Goal: Task Accomplishment & Management: Complete application form

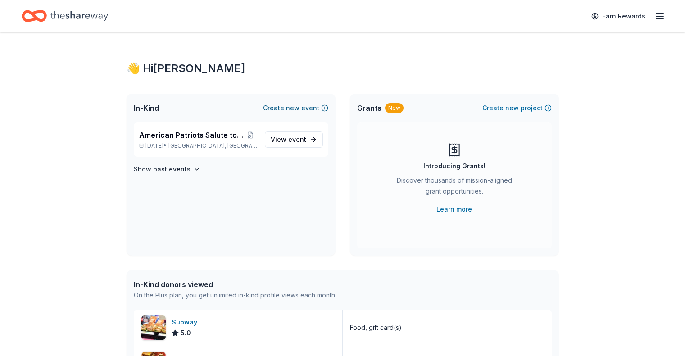
click at [302, 106] on button "Create new event" at bounding box center [295, 108] width 65 height 11
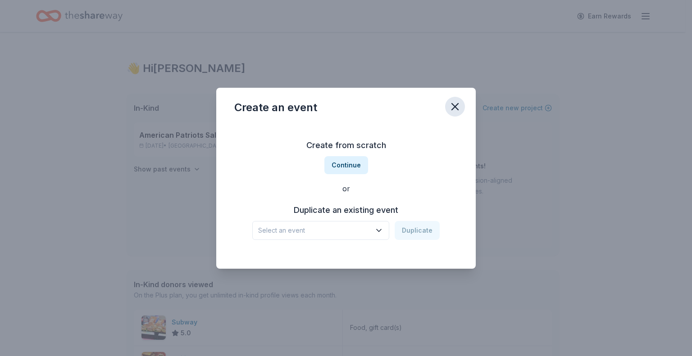
click at [456, 105] on icon "button" at bounding box center [455, 107] width 6 height 6
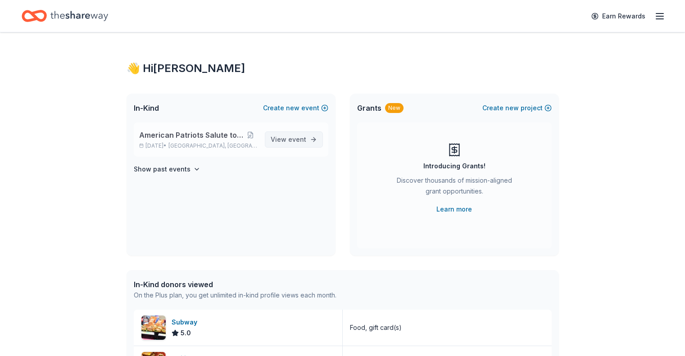
click at [285, 139] on span "View event" at bounding box center [289, 139] width 36 height 11
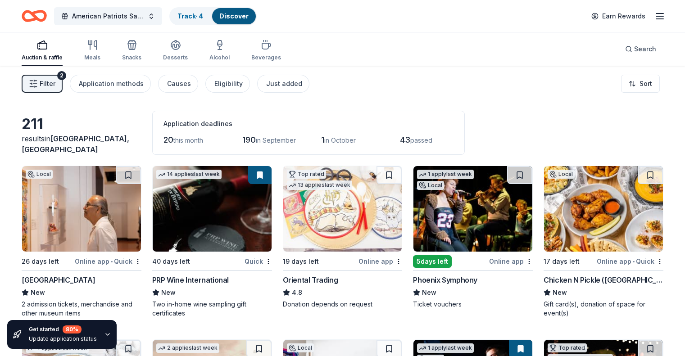
click at [55, 83] on span "Filter" at bounding box center [48, 83] width 16 height 11
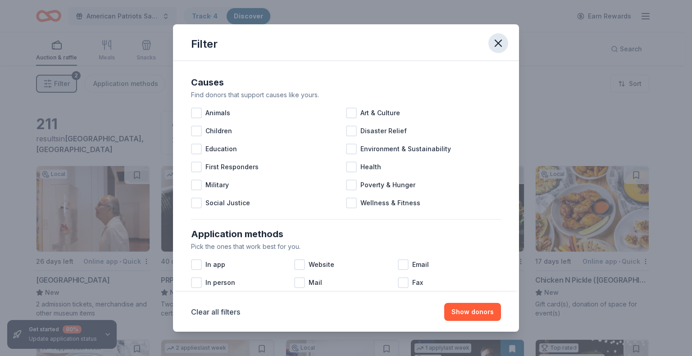
click at [502, 45] on icon "button" at bounding box center [498, 43] width 13 height 13
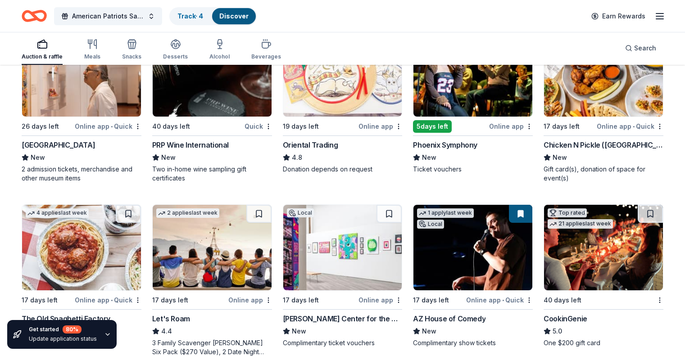
scroll to position [225, 0]
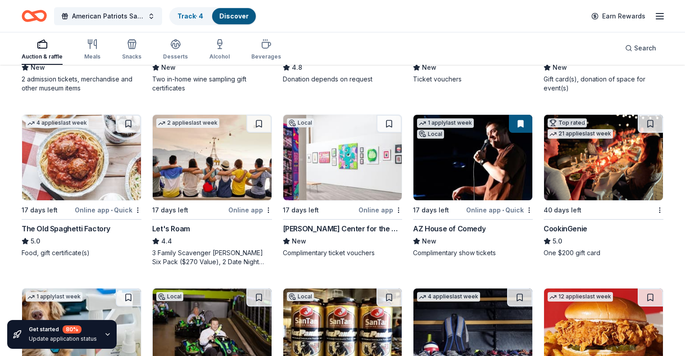
click at [598, 175] on img at bounding box center [603, 158] width 119 height 86
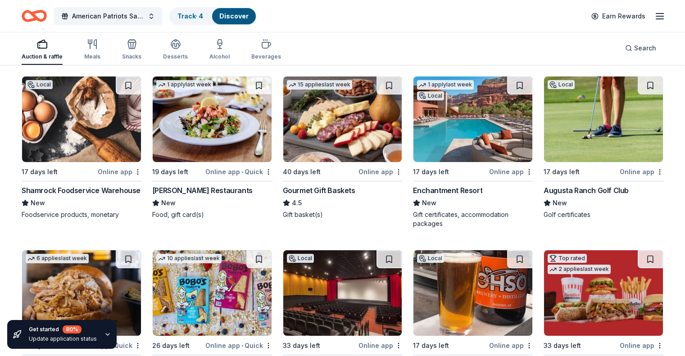
scroll to position [810, 0]
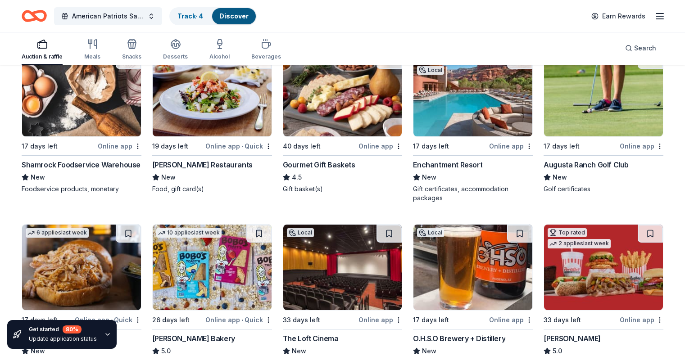
click at [468, 122] on img at bounding box center [472, 94] width 119 height 86
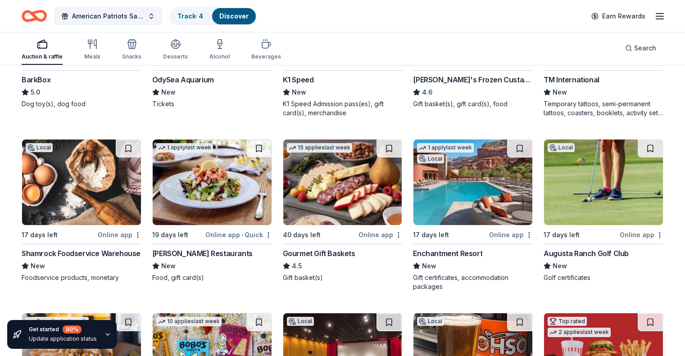
scroll to position [720, 0]
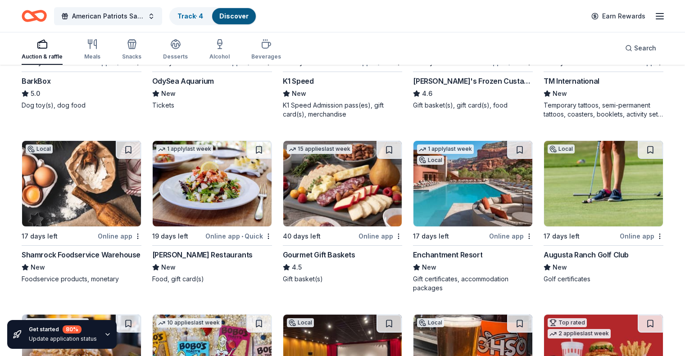
click at [599, 207] on img at bounding box center [603, 184] width 119 height 86
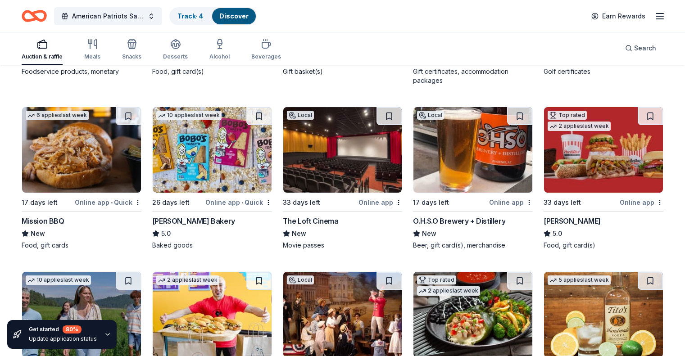
scroll to position [939, 0]
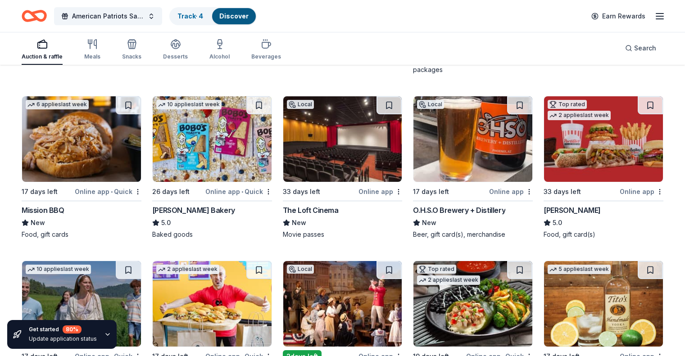
click at [339, 171] on img at bounding box center [342, 139] width 119 height 86
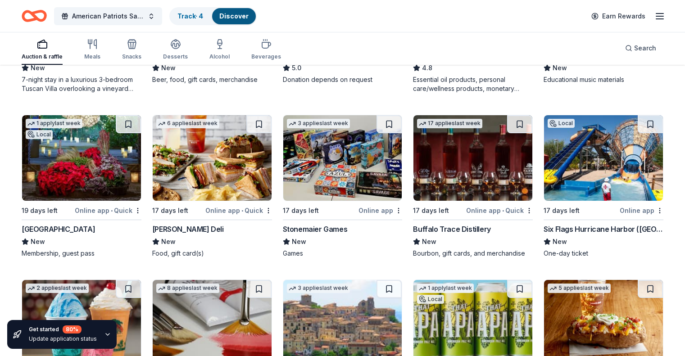
scroll to position [2135, 0]
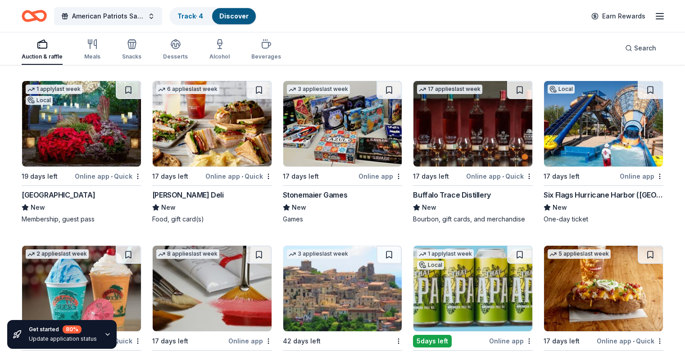
click at [572, 137] on img at bounding box center [603, 124] width 119 height 86
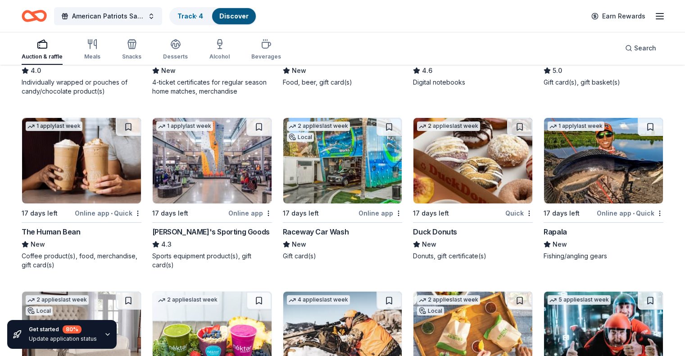
scroll to position [3115, 0]
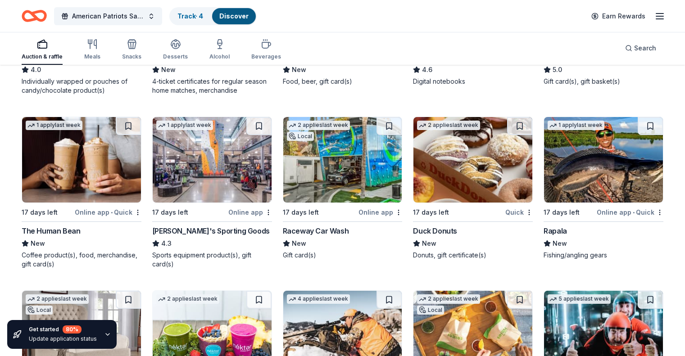
click at [340, 183] on img at bounding box center [342, 160] width 119 height 86
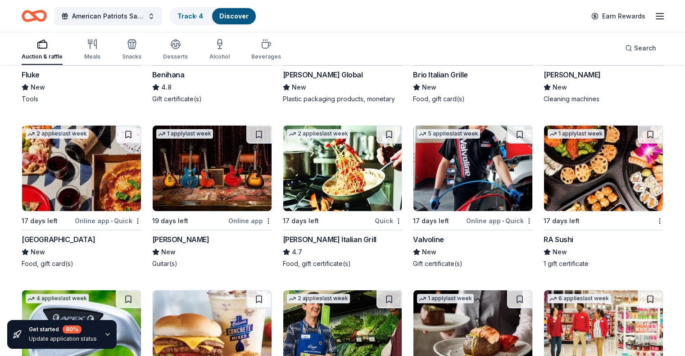
scroll to position [3990, 0]
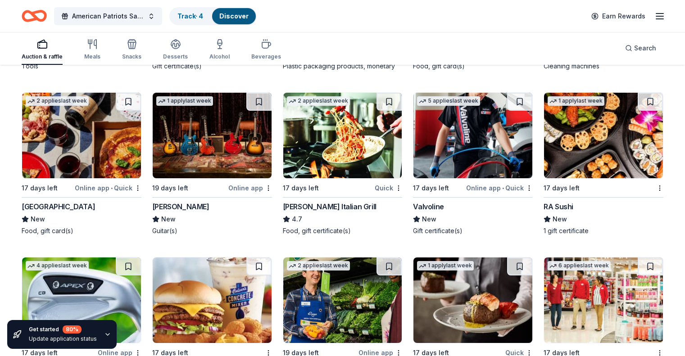
click at [222, 169] on img at bounding box center [212, 136] width 119 height 86
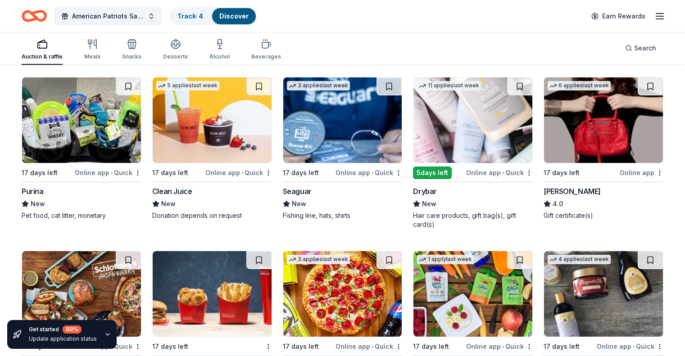
scroll to position [4845, 0]
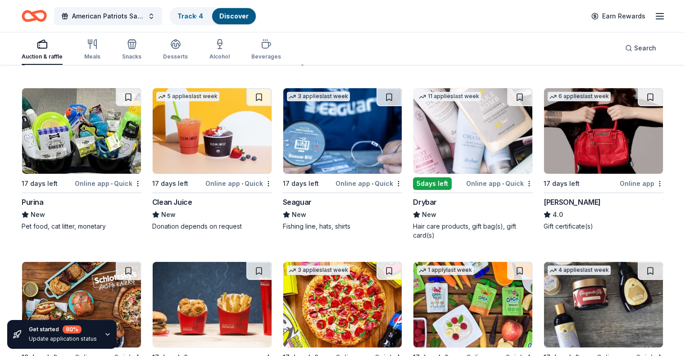
click at [599, 174] on img at bounding box center [603, 131] width 119 height 86
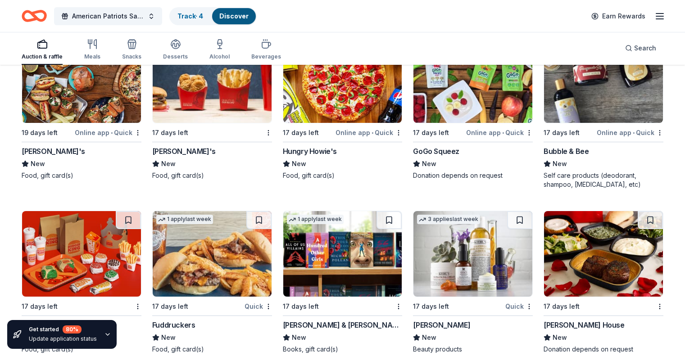
scroll to position [5071, 0]
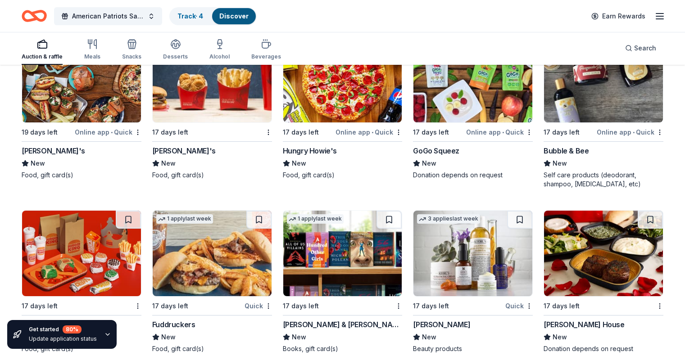
click at [94, 113] on img at bounding box center [81, 80] width 119 height 86
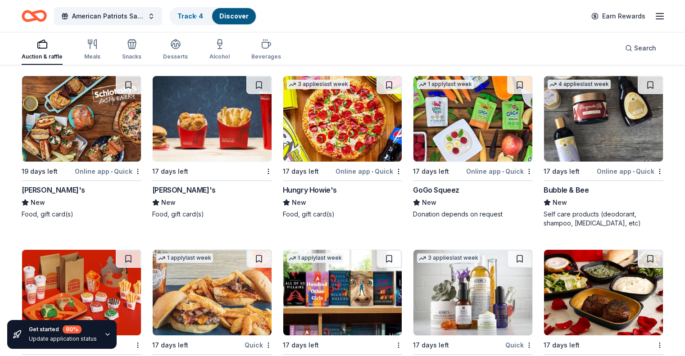
scroll to position [5026, 0]
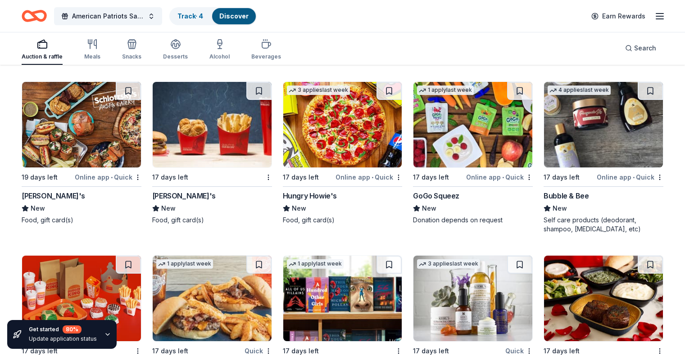
click at [240, 143] on img at bounding box center [212, 125] width 119 height 86
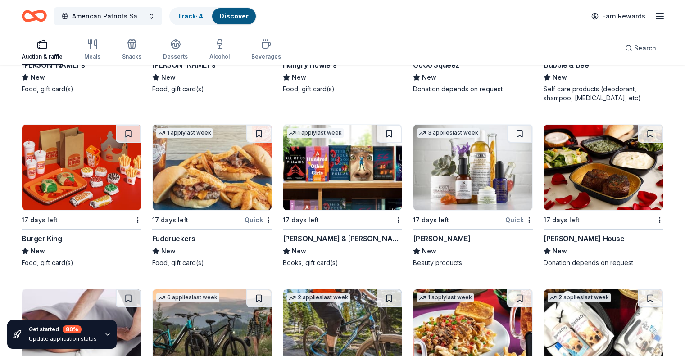
scroll to position [5161, 0]
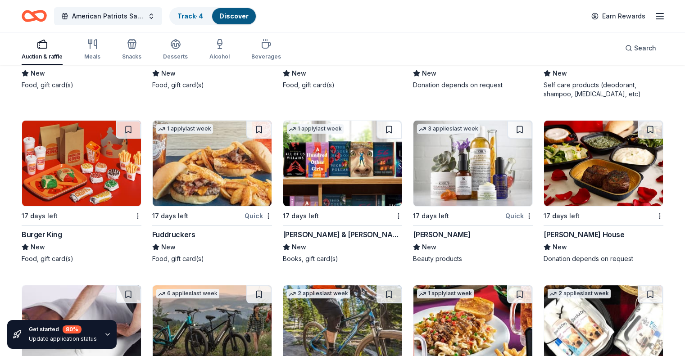
click at [221, 194] on img at bounding box center [212, 164] width 119 height 86
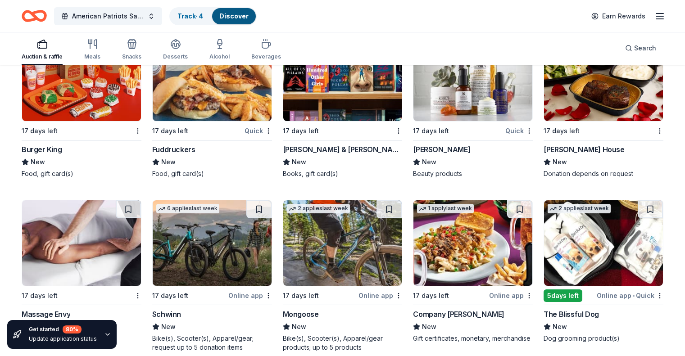
scroll to position [5251, 0]
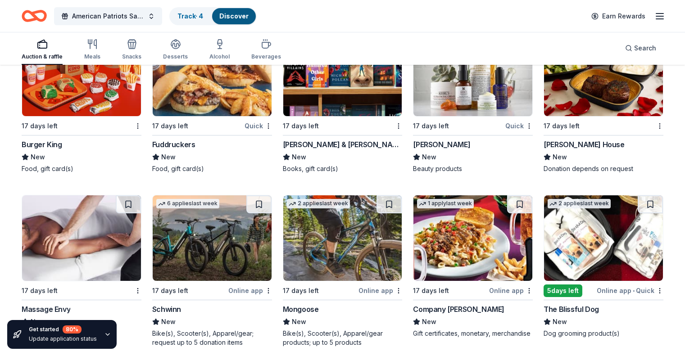
click at [342, 102] on img at bounding box center [342, 74] width 119 height 86
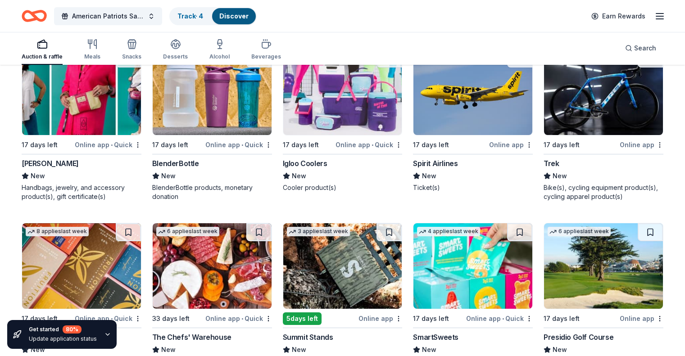
scroll to position [6007, 0]
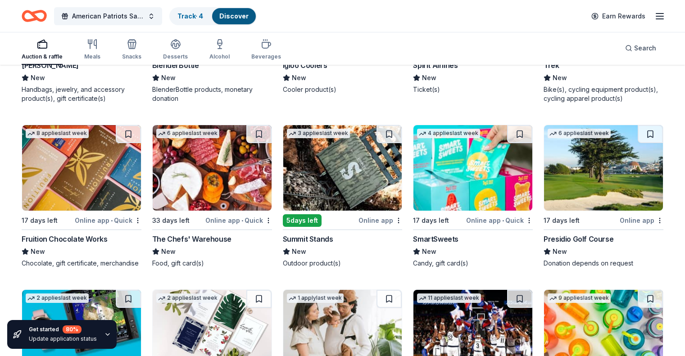
click at [573, 194] on img at bounding box center [603, 168] width 119 height 86
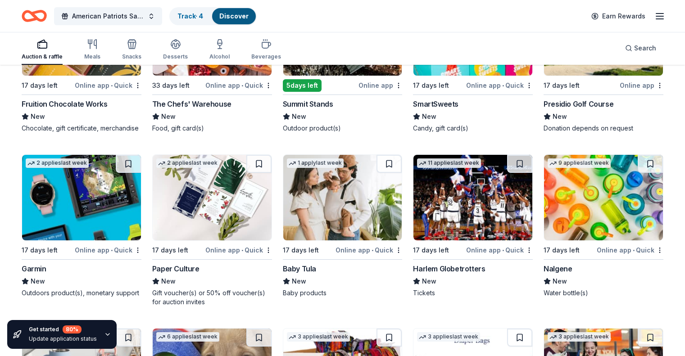
scroll to position [6232, 0]
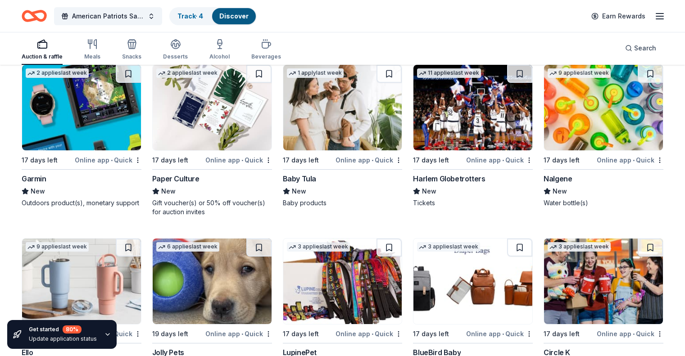
click at [475, 150] on img at bounding box center [472, 108] width 119 height 86
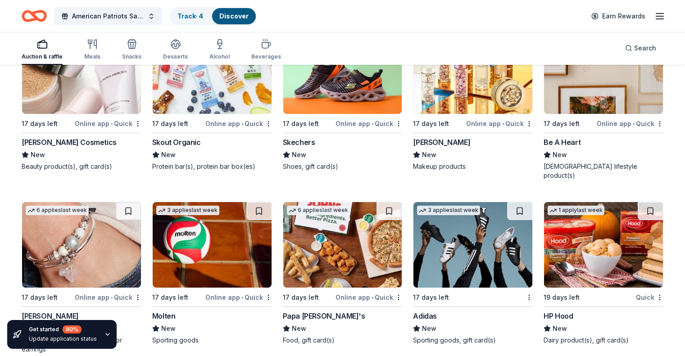
scroll to position [7043, 0]
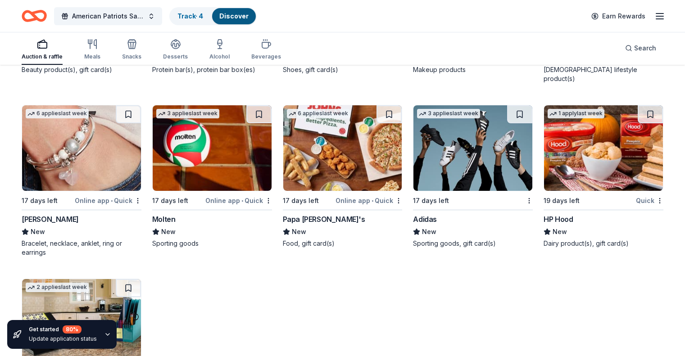
click at [100, 179] on img at bounding box center [81, 148] width 119 height 86
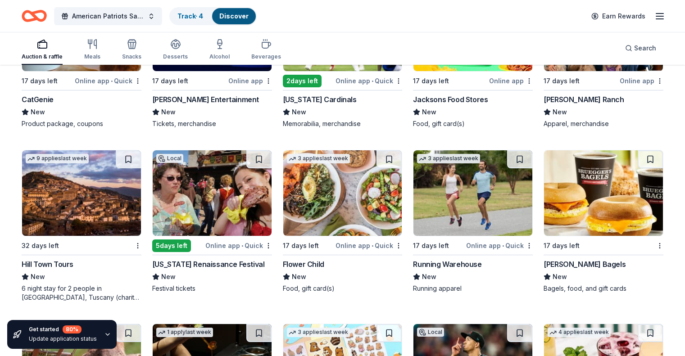
scroll to position [2471, 0]
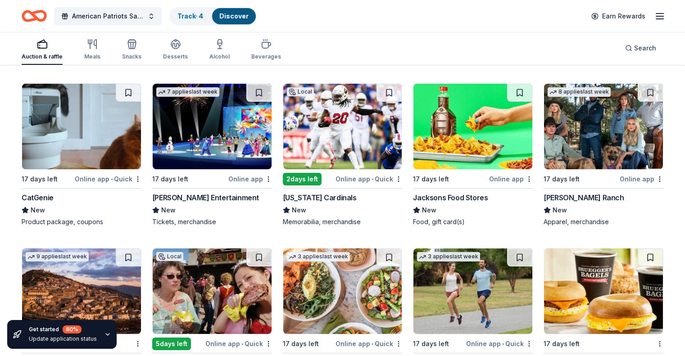
click at [214, 147] on img at bounding box center [212, 127] width 119 height 86
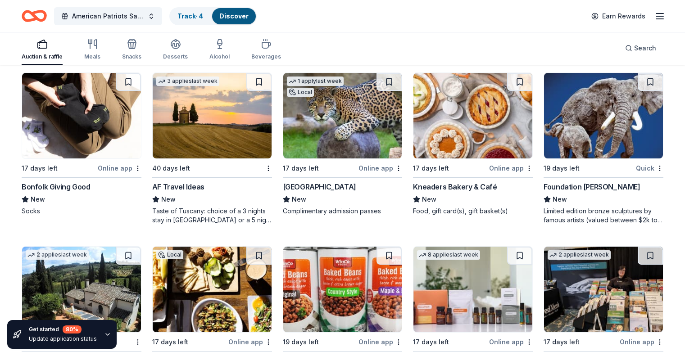
scroll to position [1885, 0]
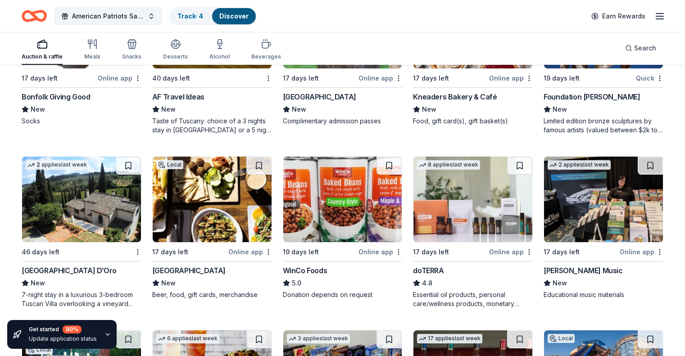
click at [334, 209] on img at bounding box center [342, 200] width 119 height 86
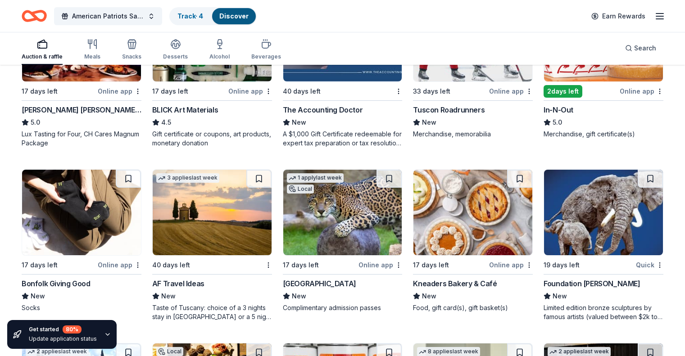
scroll to position [1750, 0]
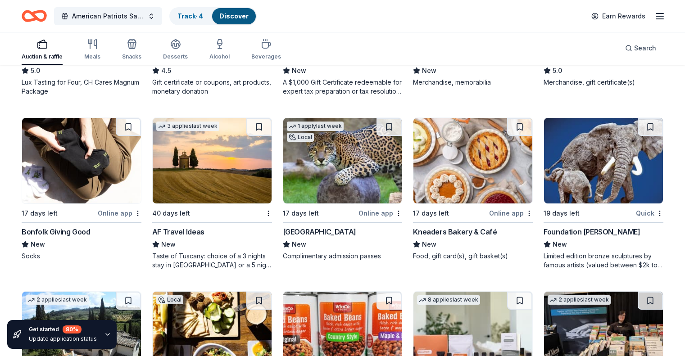
click at [342, 179] on img at bounding box center [342, 161] width 119 height 86
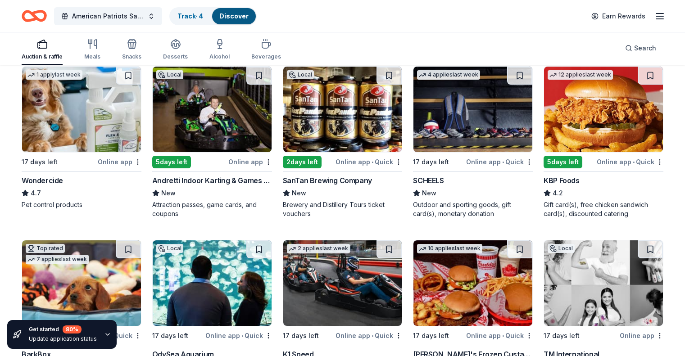
scroll to position [444, 0]
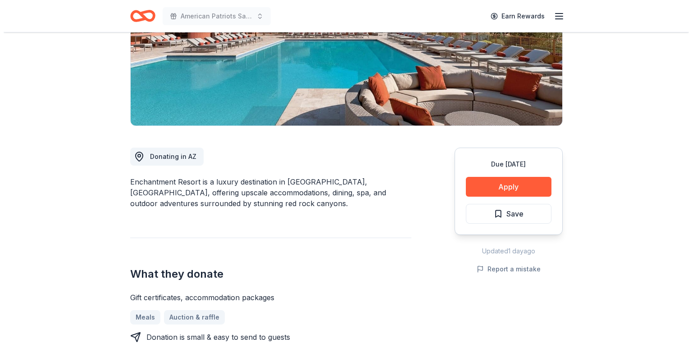
scroll to position [180, 0]
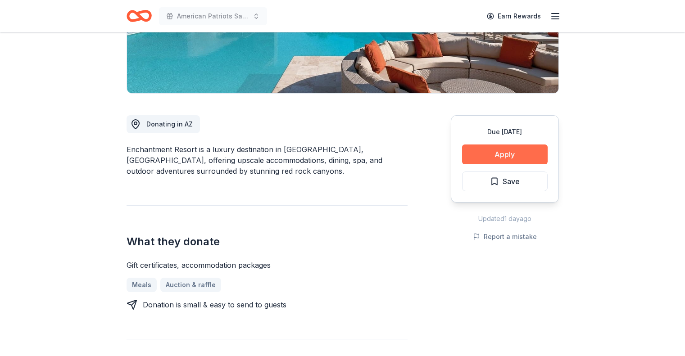
click at [516, 157] on button "Apply" at bounding box center [505, 155] width 86 height 20
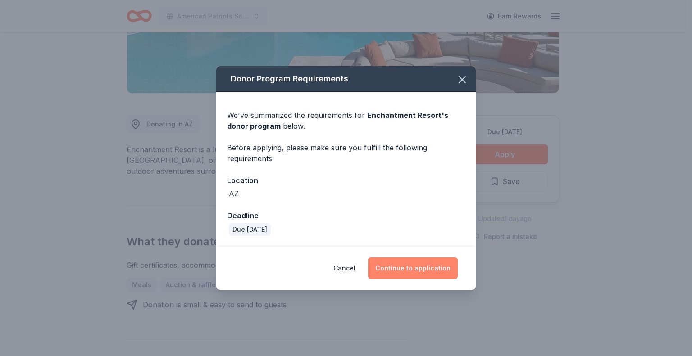
click at [420, 263] on button "Continue to application" at bounding box center [413, 269] width 90 height 22
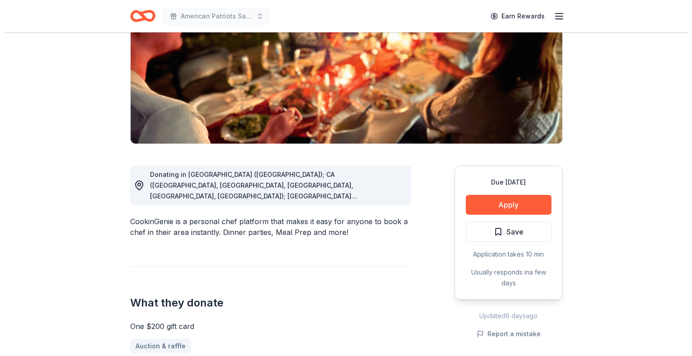
scroll to position [225, 0]
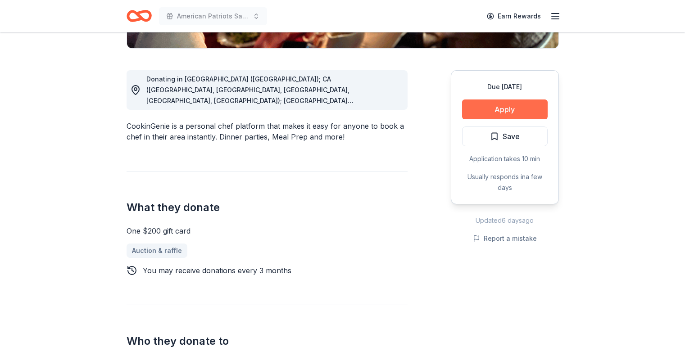
click at [524, 111] on button "Apply" at bounding box center [505, 110] width 86 height 20
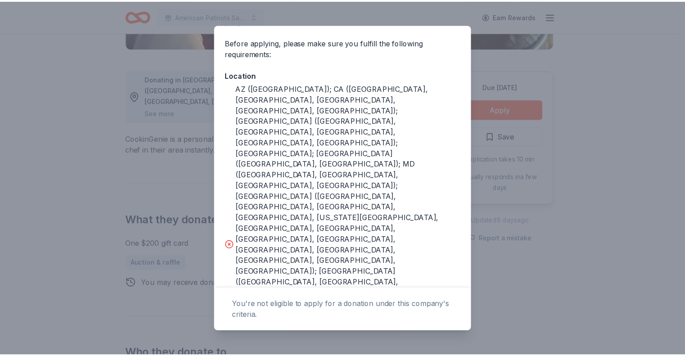
scroll to position [0, 0]
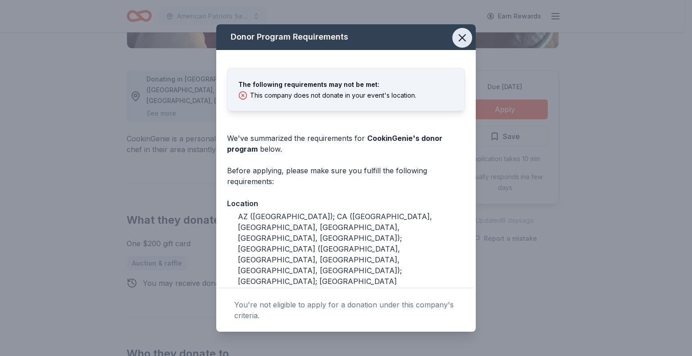
click at [459, 35] on icon "button" at bounding box center [462, 38] width 6 height 6
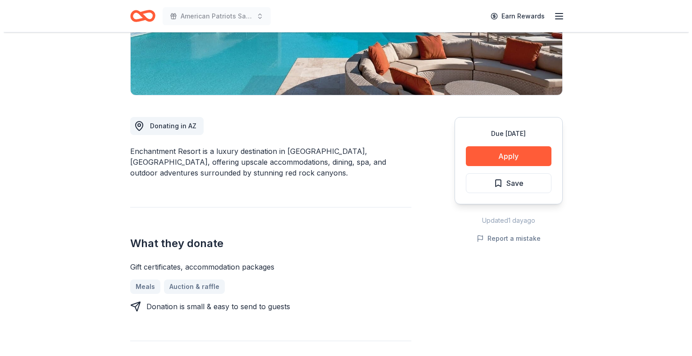
scroll to position [180, 0]
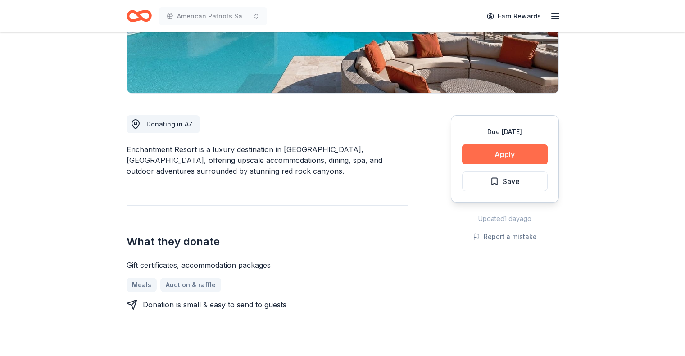
click at [501, 153] on button "Apply" at bounding box center [505, 155] width 86 height 20
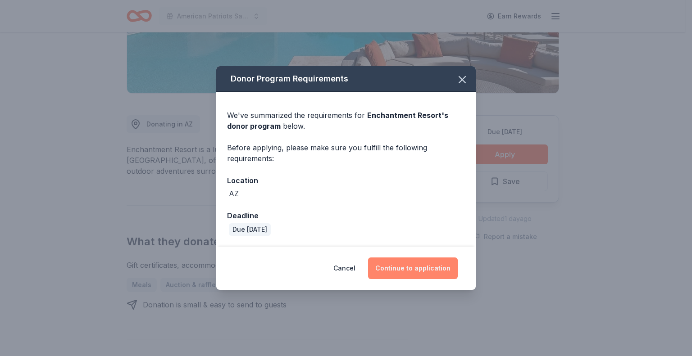
click at [437, 263] on button "Continue to application" at bounding box center [413, 269] width 90 height 22
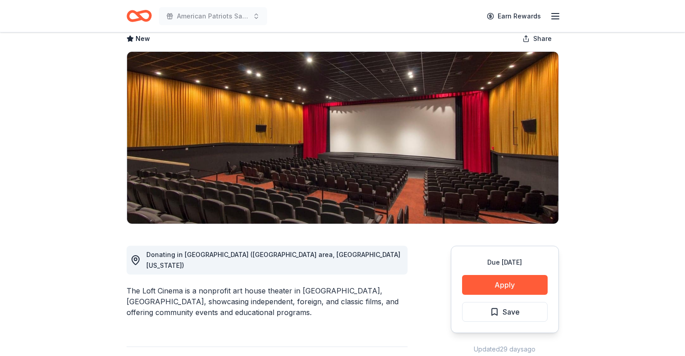
scroll to position [90, 0]
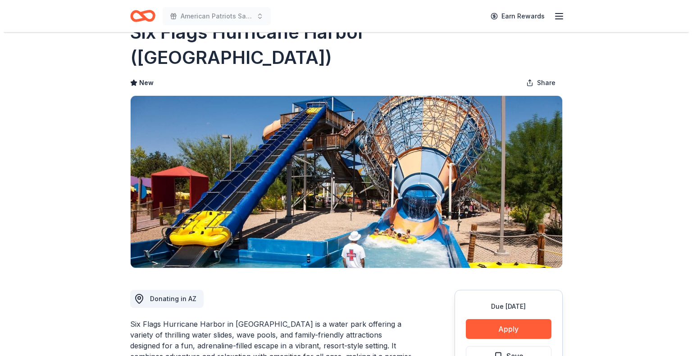
scroll to position [135, 0]
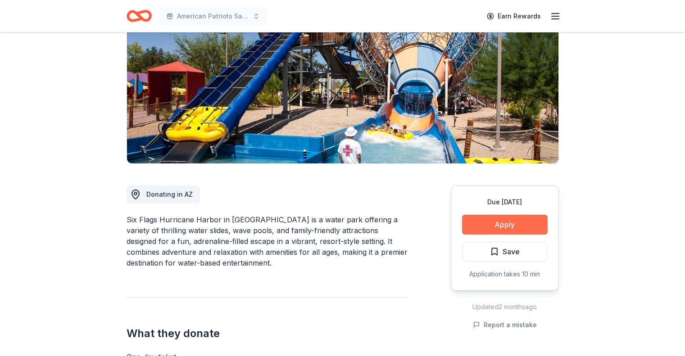
click at [494, 215] on button "Apply" at bounding box center [505, 225] width 86 height 20
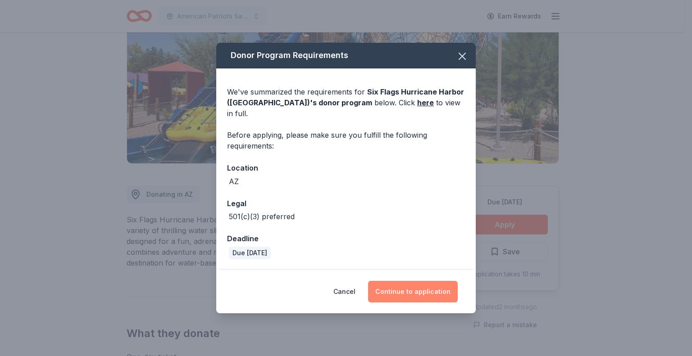
click at [410, 281] on button "Continue to application" at bounding box center [413, 292] width 90 height 22
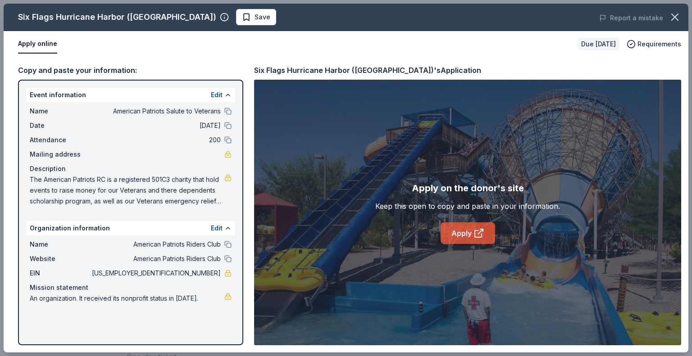
click at [458, 230] on link "Apply" at bounding box center [467, 233] width 54 height 22
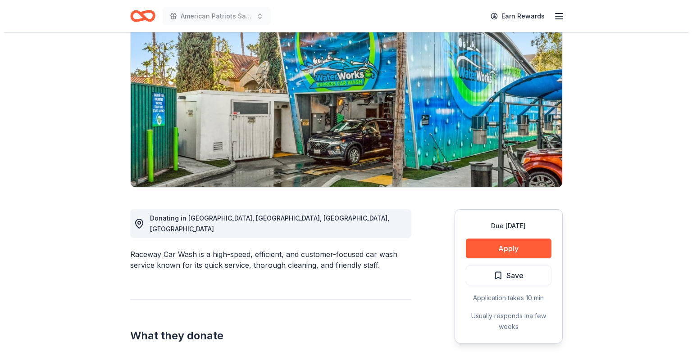
scroll to position [90, 0]
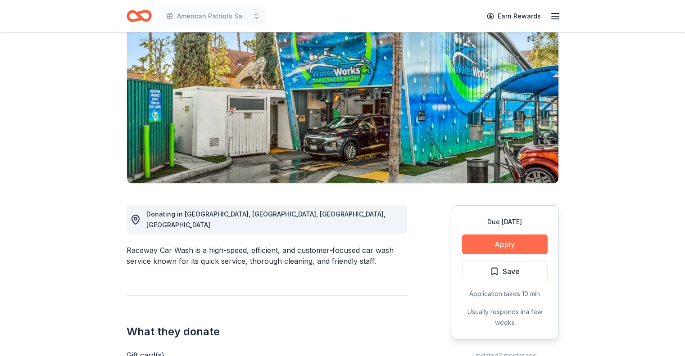
click at [496, 240] on button "Apply" at bounding box center [505, 245] width 86 height 20
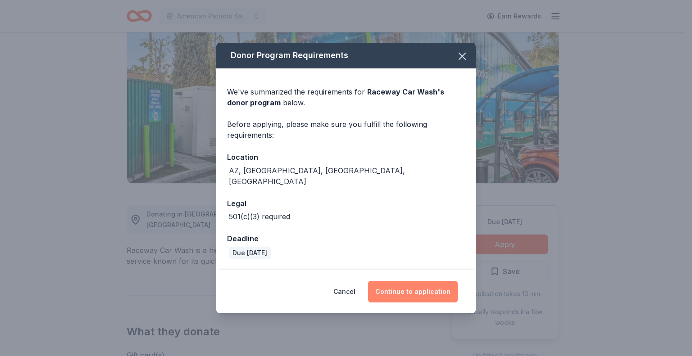
click at [427, 283] on button "Continue to application" at bounding box center [413, 292] width 90 height 22
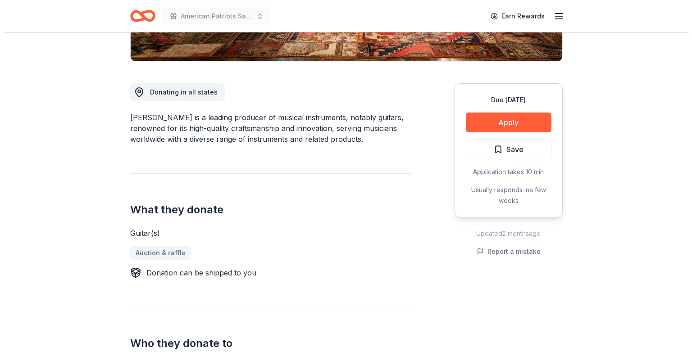
scroll to position [225, 0]
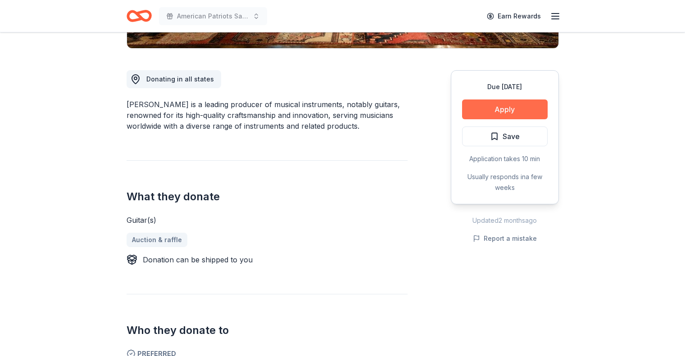
click at [505, 111] on button "Apply" at bounding box center [505, 110] width 86 height 20
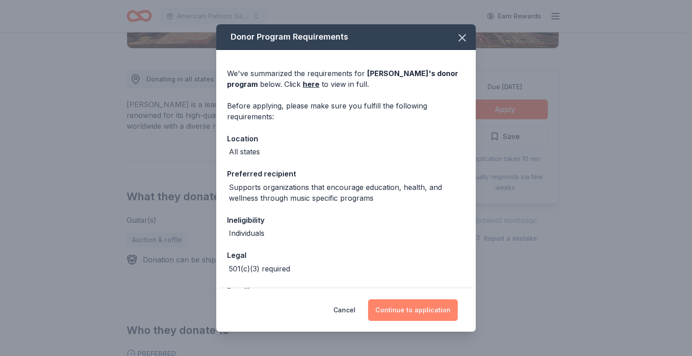
click at [408, 308] on button "Continue to application" at bounding box center [413, 310] width 90 height 22
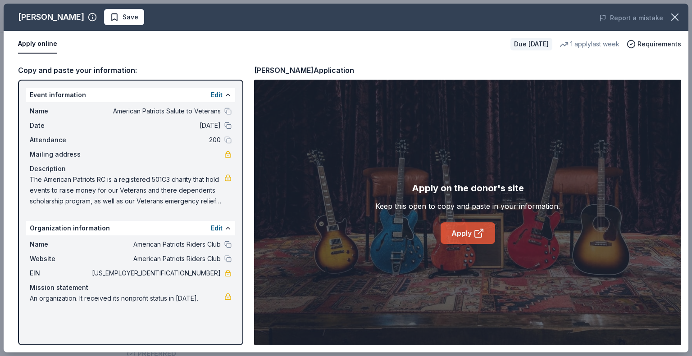
click at [466, 235] on link "Apply" at bounding box center [467, 233] width 54 height 22
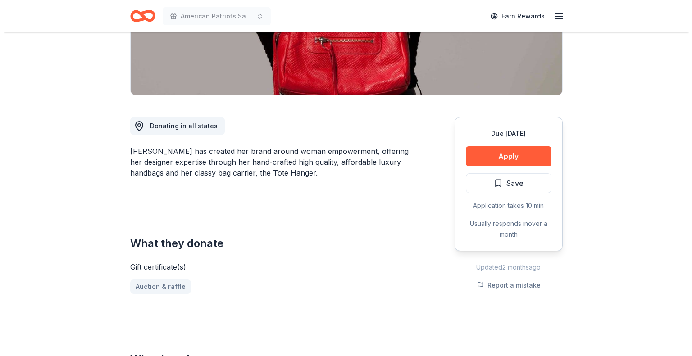
scroll to position [180, 0]
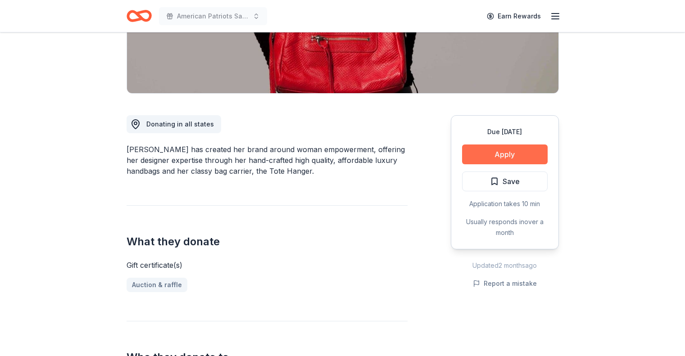
click at [516, 156] on button "Apply" at bounding box center [505, 155] width 86 height 20
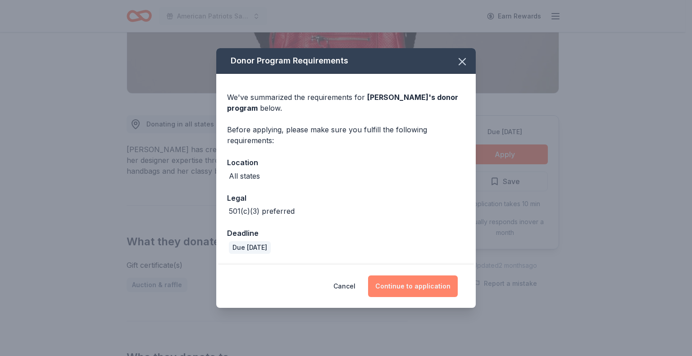
click at [415, 282] on button "Continue to application" at bounding box center [413, 287] width 90 height 22
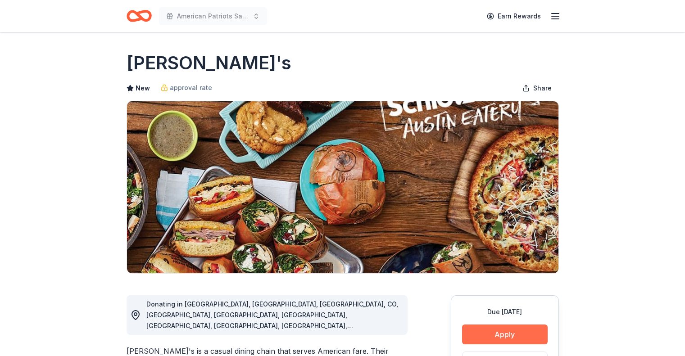
click at [490, 338] on button "Apply" at bounding box center [505, 335] width 86 height 20
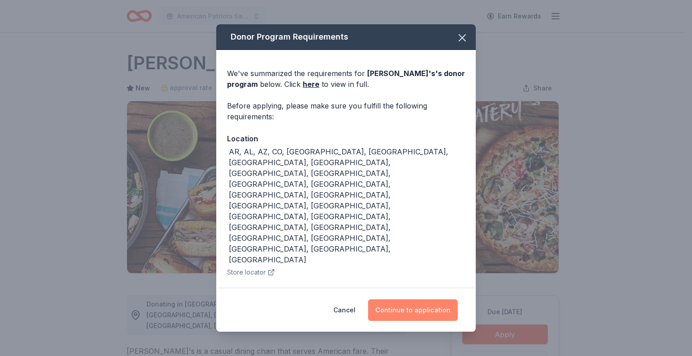
click at [413, 299] on button "Continue to application" at bounding box center [413, 310] width 90 height 22
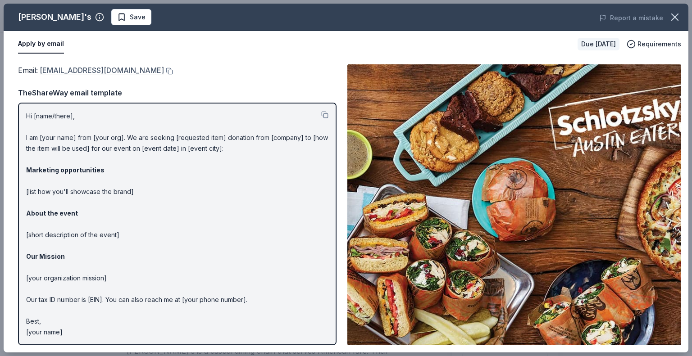
click at [107, 68] on link "[EMAIL_ADDRESS][DOMAIN_NAME]" at bounding box center [102, 70] width 124 height 12
click at [113, 70] on link "[EMAIL_ADDRESS][DOMAIN_NAME]" at bounding box center [102, 70] width 124 height 12
click at [147, 70] on link "[EMAIL_ADDRESS][DOMAIN_NAME]" at bounding box center [102, 70] width 124 height 12
click at [171, 69] on button at bounding box center [168, 71] width 9 height 7
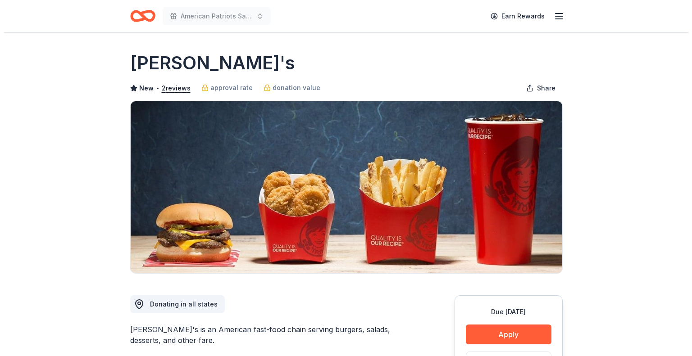
scroll to position [135, 0]
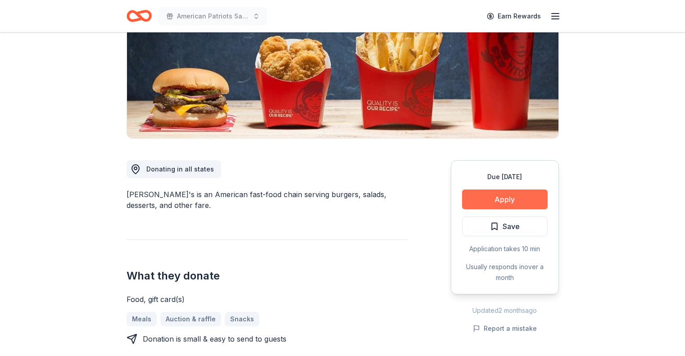
click at [524, 194] on button "Apply" at bounding box center [505, 200] width 86 height 20
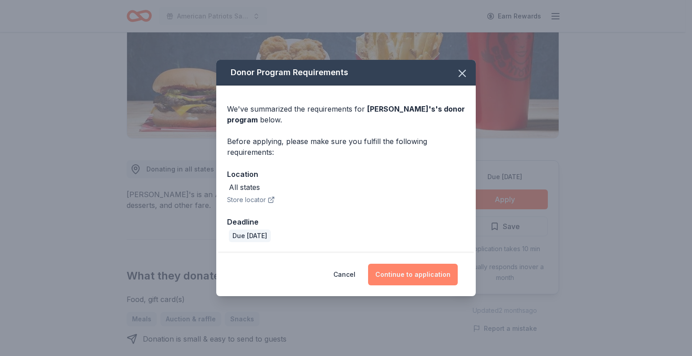
click at [407, 276] on button "Continue to application" at bounding box center [413, 275] width 90 height 22
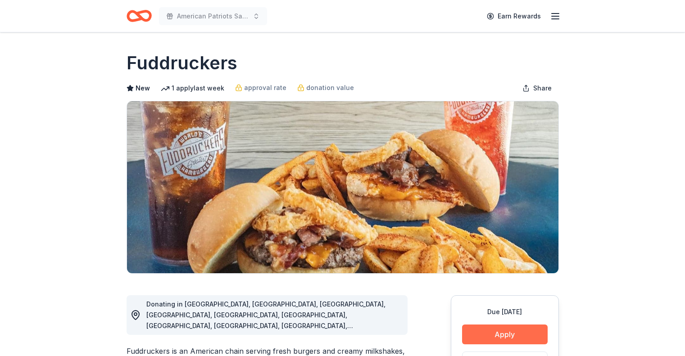
click at [520, 338] on button "Apply" at bounding box center [505, 335] width 86 height 20
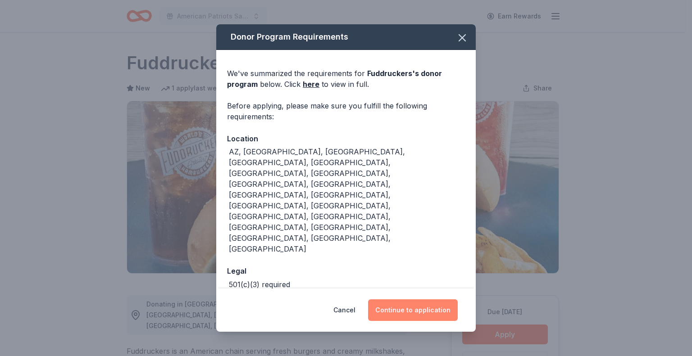
click at [416, 299] on button "Continue to application" at bounding box center [413, 310] width 90 height 22
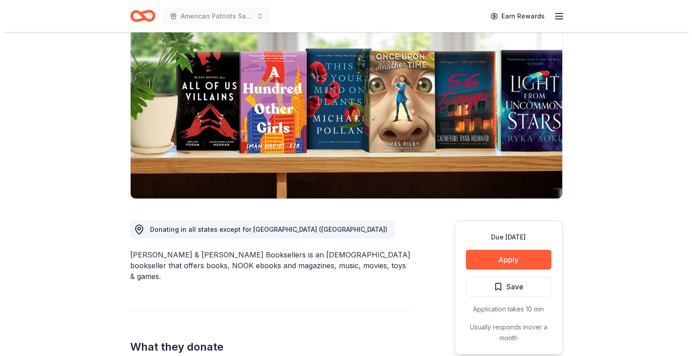
scroll to position [90, 0]
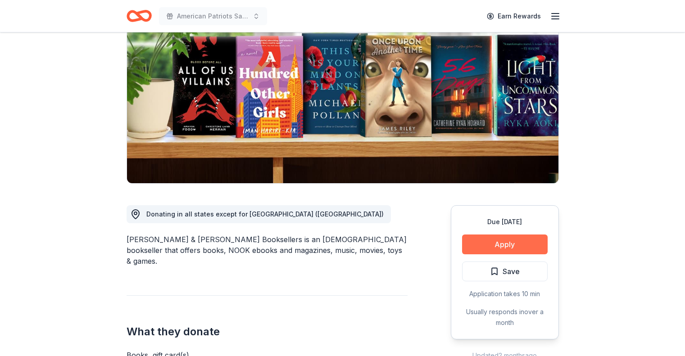
click at [486, 244] on button "Apply" at bounding box center [505, 245] width 86 height 20
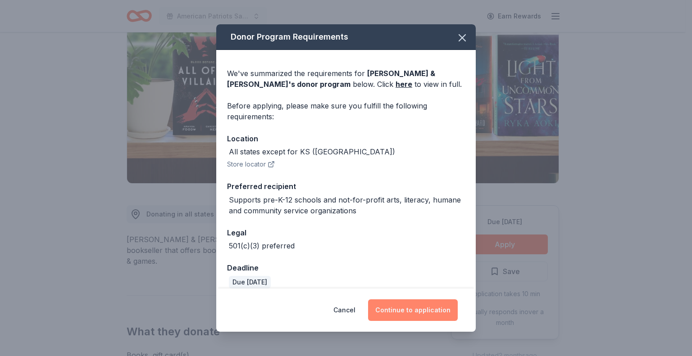
click at [421, 308] on button "Continue to application" at bounding box center [413, 310] width 90 height 22
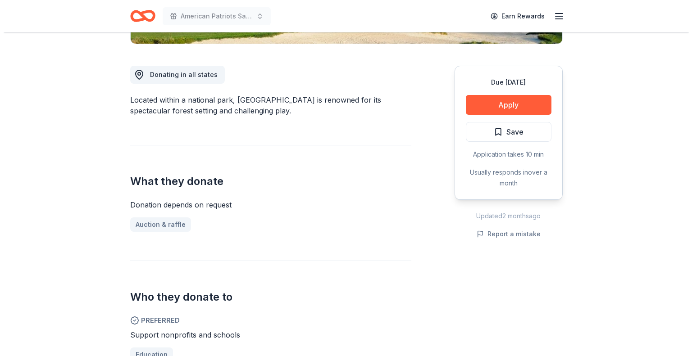
scroll to position [135, 0]
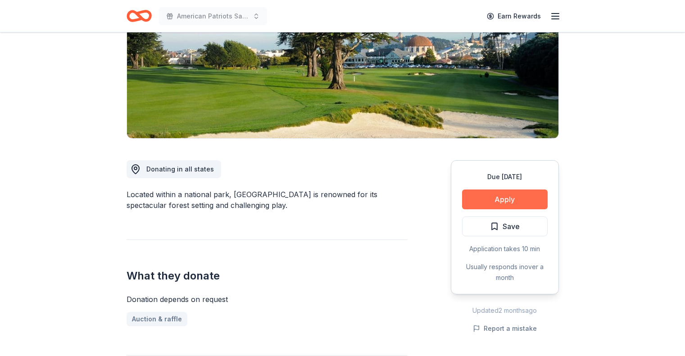
click at [517, 197] on button "Apply" at bounding box center [505, 200] width 86 height 20
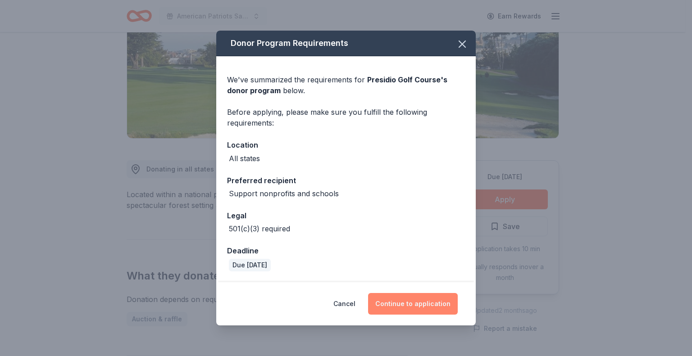
click at [409, 306] on button "Continue to application" at bounding box center [413, 304] width 90 height 22
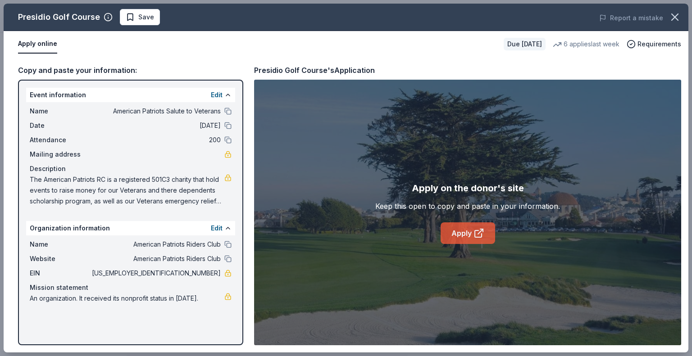
click at [450, 232] on link "Apply" at bounding box center [467, 233] width 54 height 22
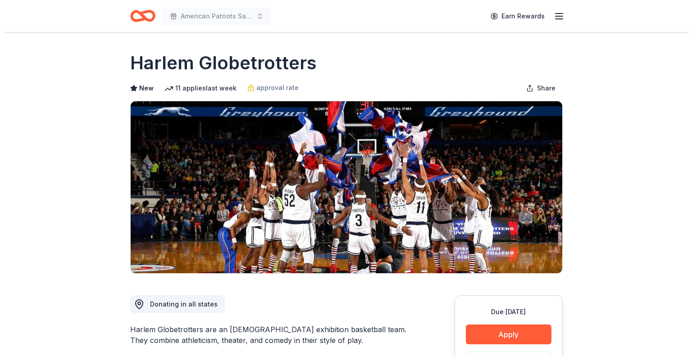
scroll to position [180, 0]
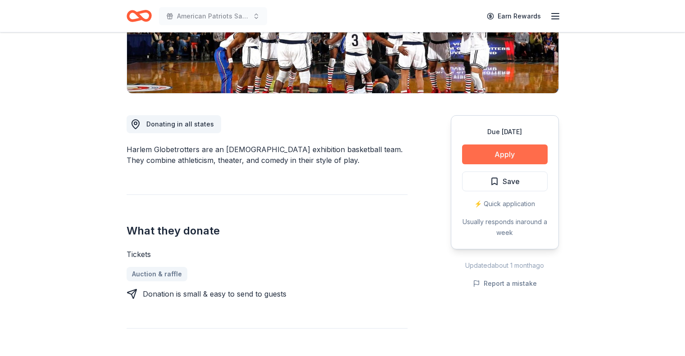
click at [525, 155] on button "Apply" at bounding box center [505, 155] width 86 height 20
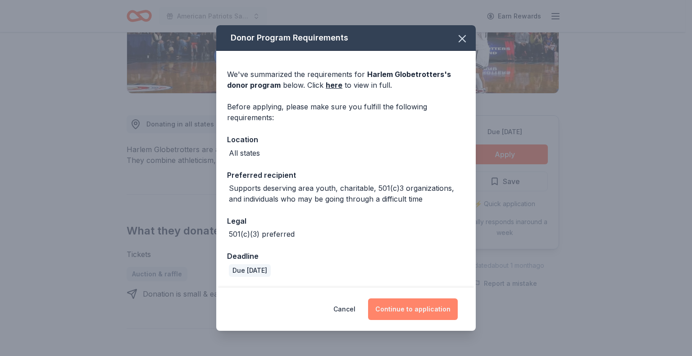
click at [437, 309] on button "Continue to application" at bounding box center [413, 310] width 90 height 22
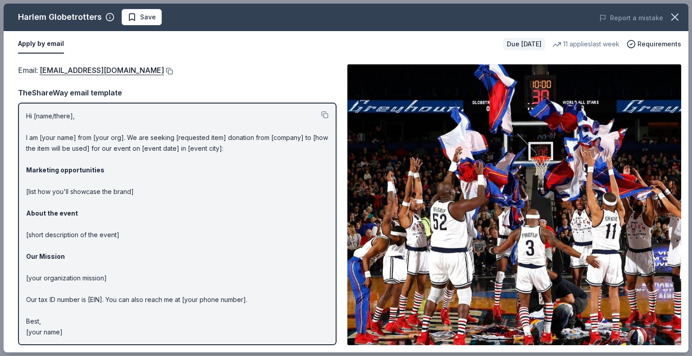
click at [164, 70] on button at bounding box center [168, 71] width 9 height 7
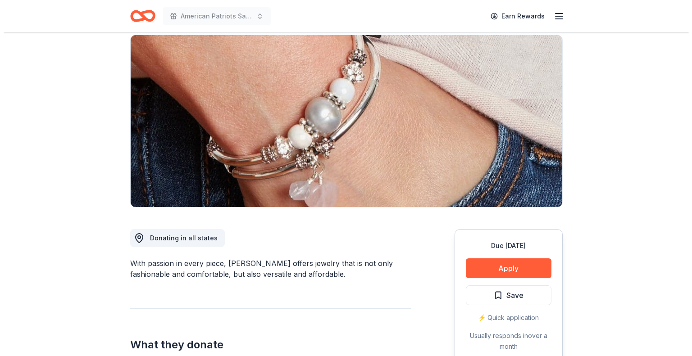
scroll to position [135, 0]
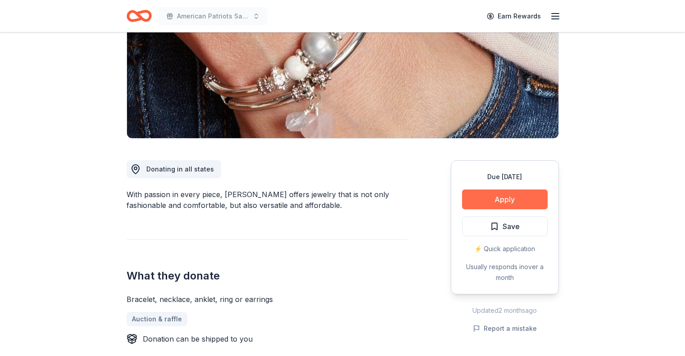
click at [505, 195] on button "Apply" at bounding box center [505, 200] width 86 height 20
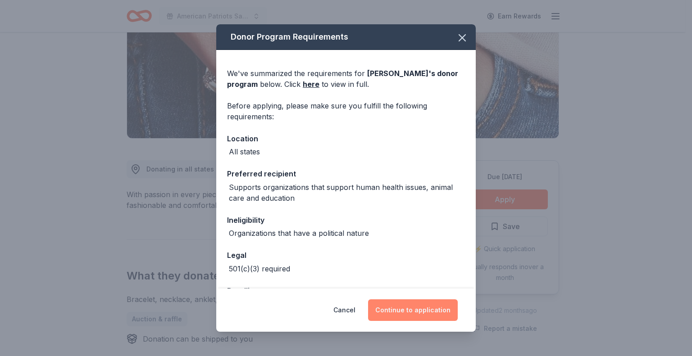
click at [427, 308] on button "Continue to application" at bounding box center [413, 310] width 90 height 22
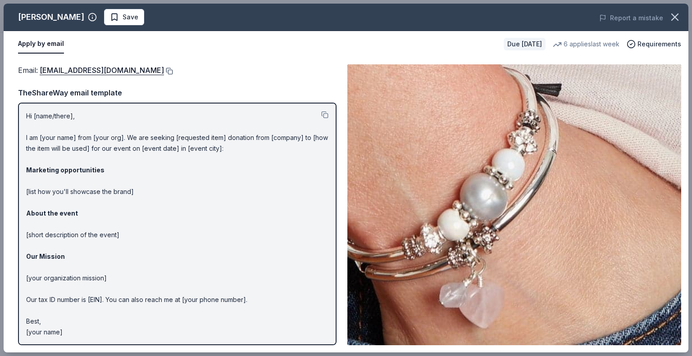
click at [164, 71] on button at bounding box center [168, 71] width 9 height 7
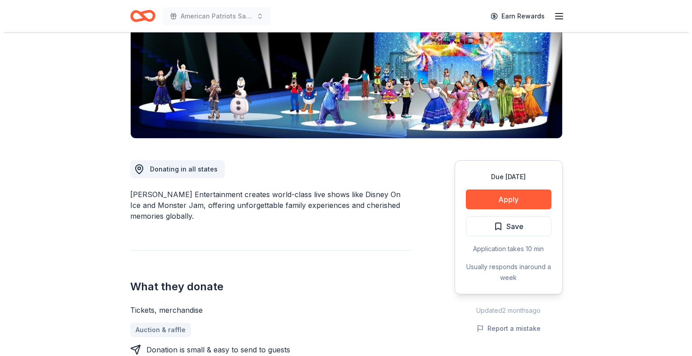
scroll to position [135, 0]
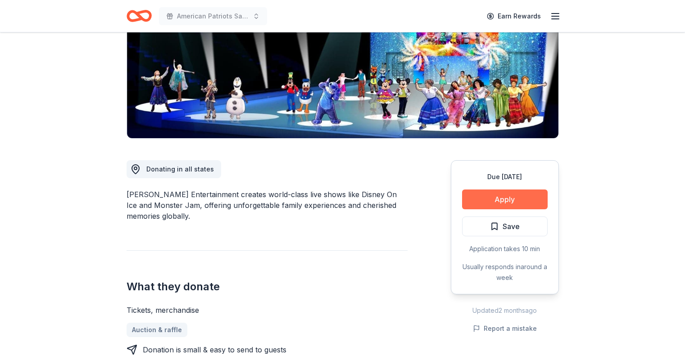
click at [503, 200] on button "Apply" at bounding box center [505, 200] width 86 height 20
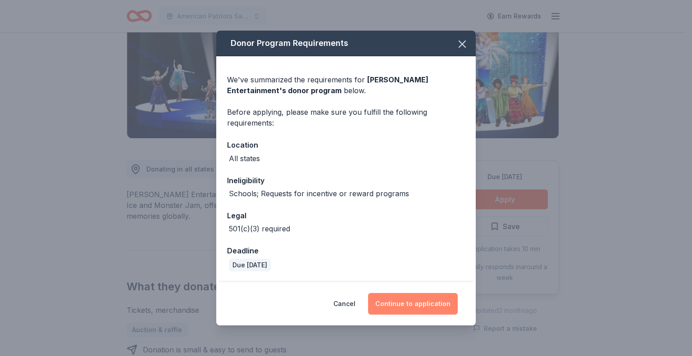
click at [412, 305] on button "Continue to application" at bounding box center [413, 304] width 90 height 22
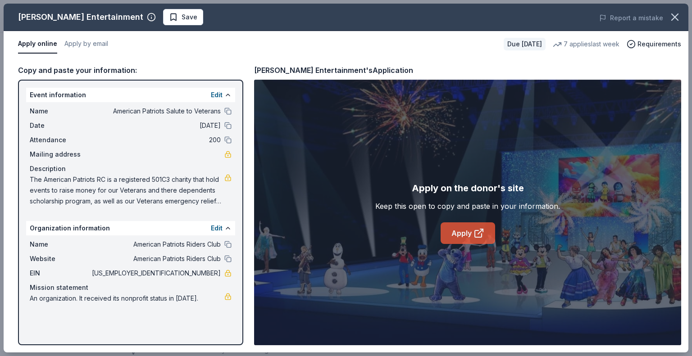
click at [462, 229] on link "Apply" at bounding box center [467, 233] width 54 height 22
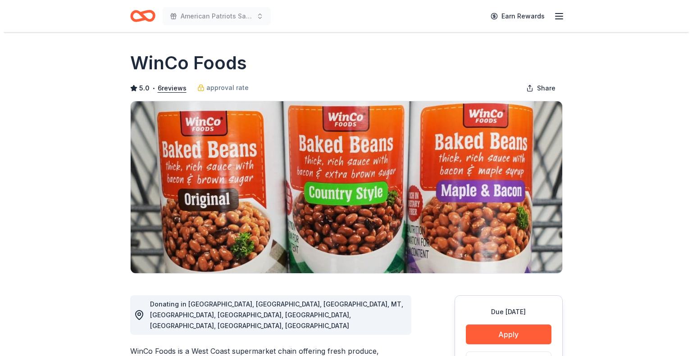
scroll to position [90, 0]
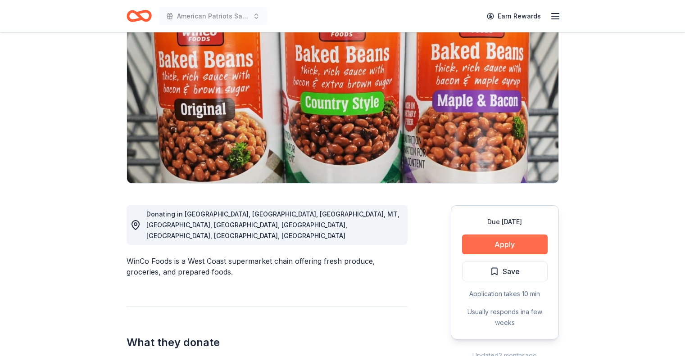
click at [522, 240] on button "Apply" at bounding box center [505, 245] width 86 height 20
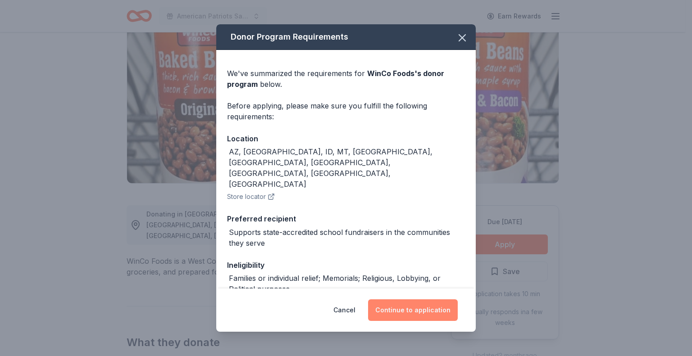
click at [406, 312] on button "Continue to application" at bounding box center [413, 310] width 90 height 22
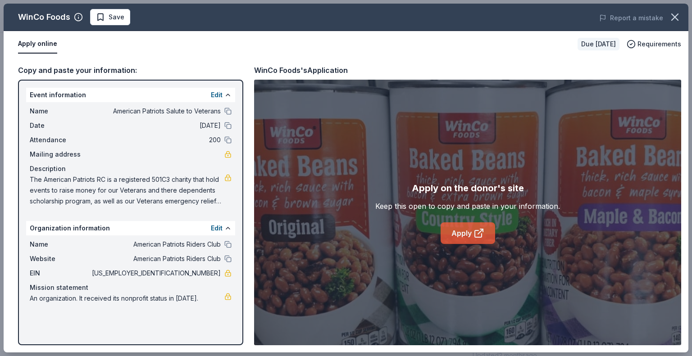
click at [453, 233] on link "Apply" at bounding box center [467, 233] width 54 height 22
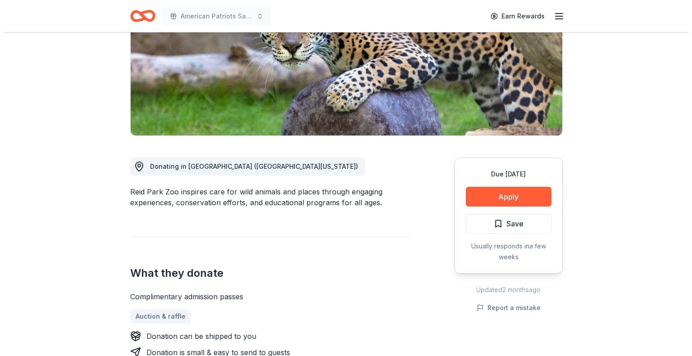
scroll to position [135, 0]
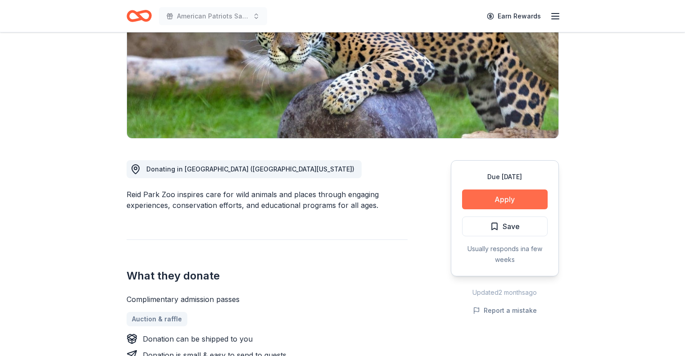
click at [495, 199] on button "Apply" at bounding box center [505, 200] width 86 height 20
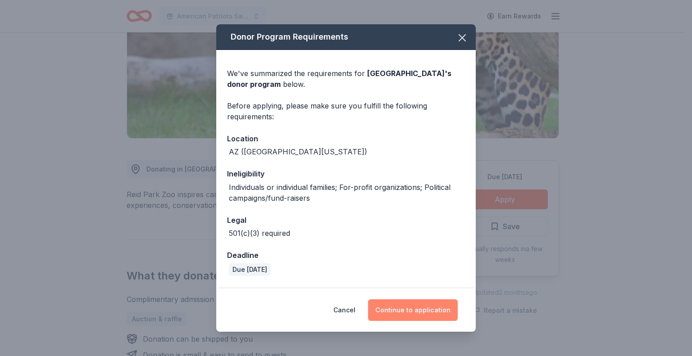
click at [412, 308] on button "Continue to application" at bounding box center [413, 310] width 90 height 22
